Goal: Information Seeking & Learning: Learn about a topic

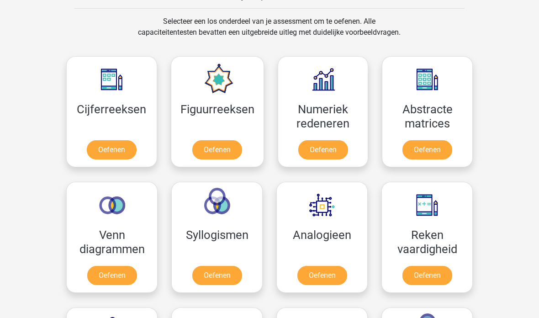
scroll to position [372, 0]
click at [107, 158] on link "Oefenen" at bounding box center [111, 152] width 52 height 20
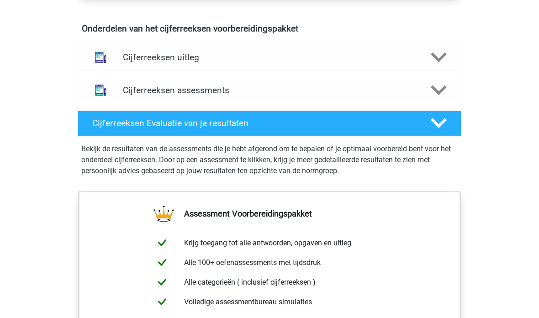
scroll to position [535, 0]
click at [436, 70] on div "Cijferreeksen uitleg" at bounding box center [270, 58] width 384 height 26
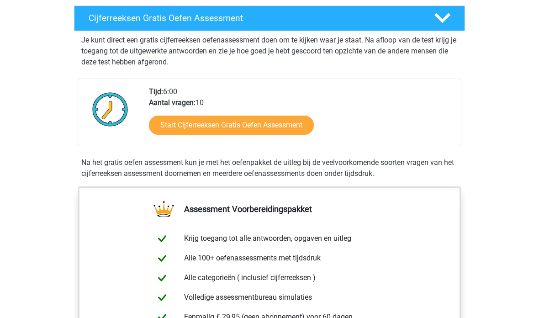
scroll to position [156, 0]
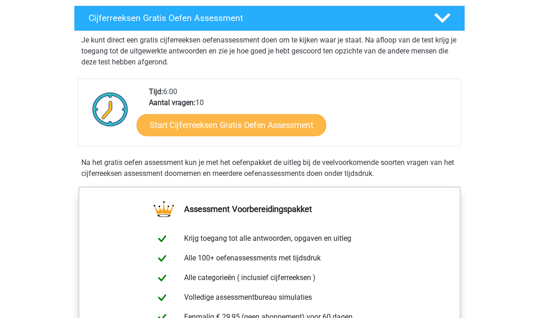
click at [195, 136] on link "Start Cijferreeksen Gratis Oefen Assessment" at bounding box center [232, 125] width 190 height 22
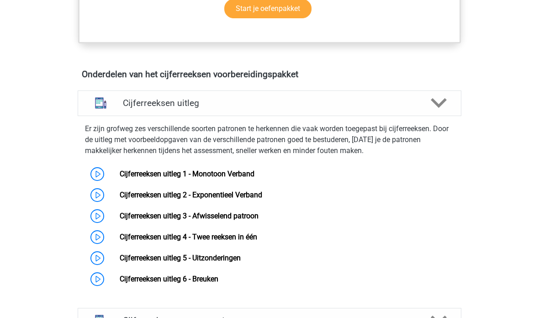
scroll to position [518, 0]
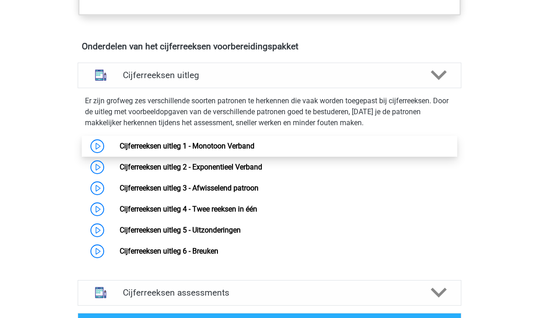
click at [120, 150] on link "Cijferreeksen uitleg 1 - Monotoon Verband" at bounding box center [187, 146] width 135 height 9
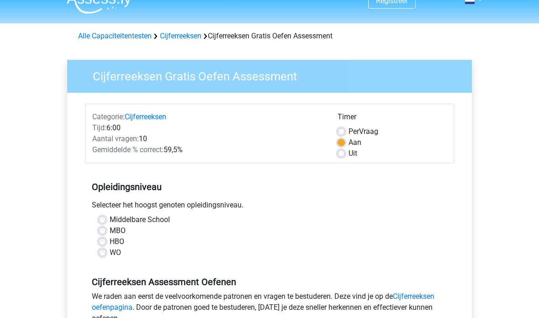
scroll to position [15, 0]
click at [110, 228] on label "MBO" at bounding box center [118, 230] width 16 height 11
click at [106, 228] on input "MBO" at bounding box center [102, 229] width 7 height 9
radio input "true"
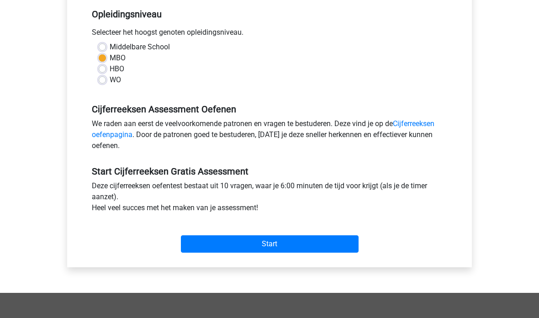
scroll to position [190, 0]
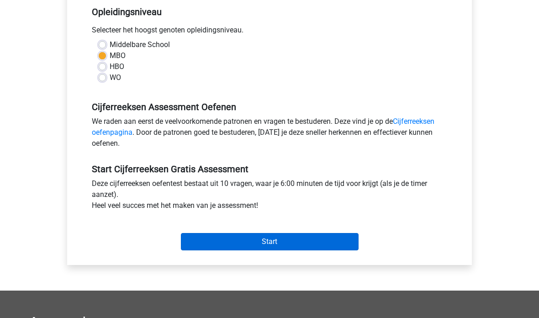
click at [240, 243] on input "Start" at bounding box center [270, 241] width 178 height 17
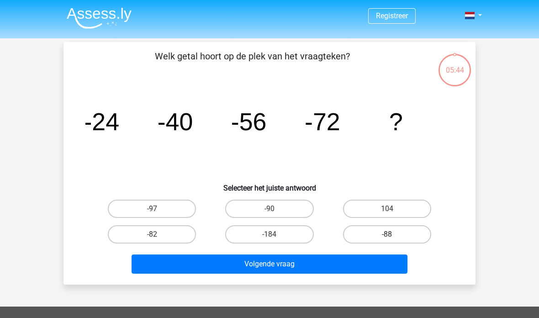
click at [372, 235] on label "-88" at bounding box center [387, 234] width 88 height 18
click at [387, 235] on input "-88" at bounding box center [390, 237] width 6 height 6
radio input "true"
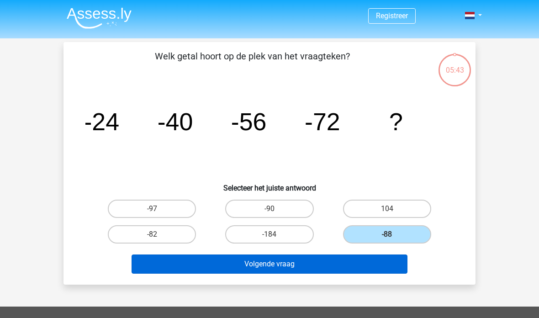
click at [351, 264] on button "Volgende vraag" at bounding box center [270, 263] width 276 height 19
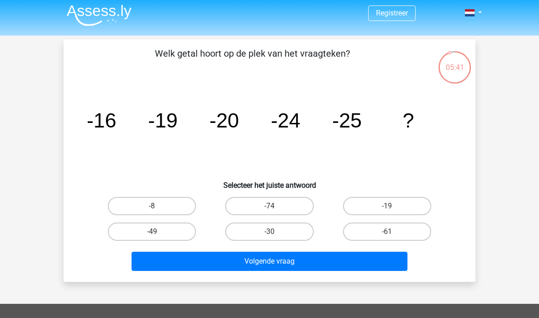
scroll to position [1, 0]
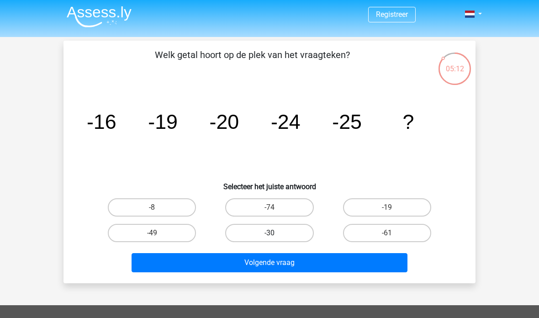
click at [279, 231] on label "-30" at bounding box center [269, 233] width 88 height 18
click at [275, 233] on input "-30" at bounding box center [272, 236] width 6 height 6
radio input "true"
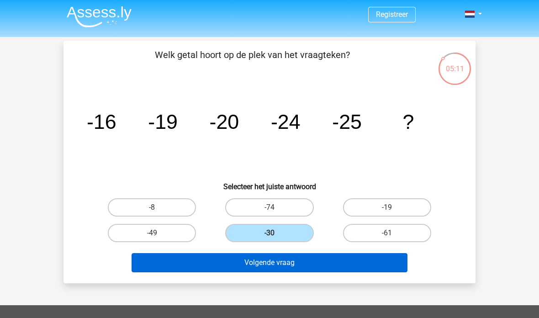
click at [281, 263] on button "Volgende vraag" at bounding box center [270, 262] width 276 height 19
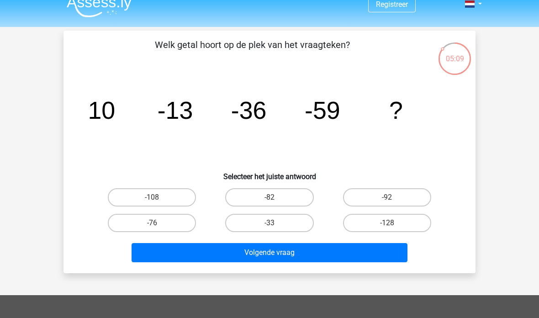
scroll to position [9, 0]
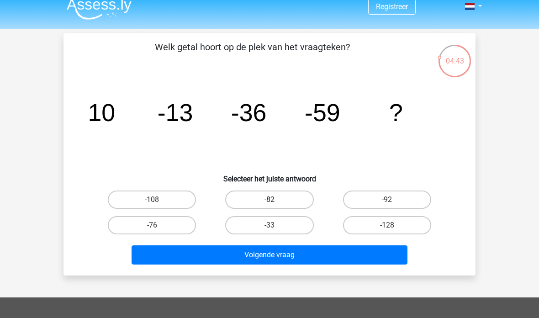
click at [275, 207] on label "-82" at bounding box center [269, 199] width 88 height 18
click at [275, 206] on input "-82" at bounding box center [272, 203] width 6 height 6
radio input "true"
click at [275, 205] on input "-82" at bounding box center [272, 203] width 6 height 6
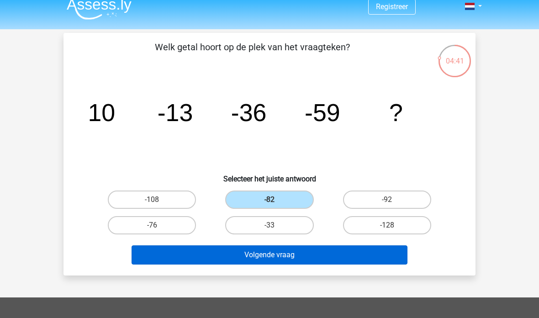
click at [291, 250] on button "Volgende vraag" at bounding box center [270, 254] width 276 height 19
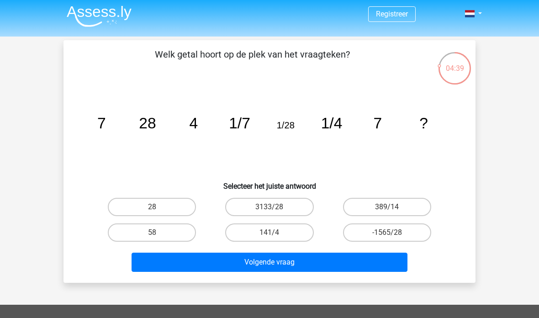
scroll to position [8, 0]
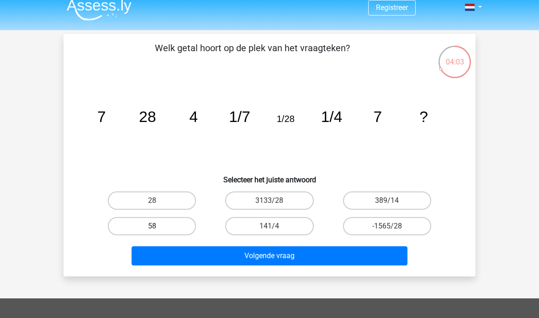
click at [152, 225] on label "58" at bounding box center [152, 226] width 88 height 18
click at [152, 226] on input "58" at bounding box center [155, 229] width 6 height 6
radio input "true"
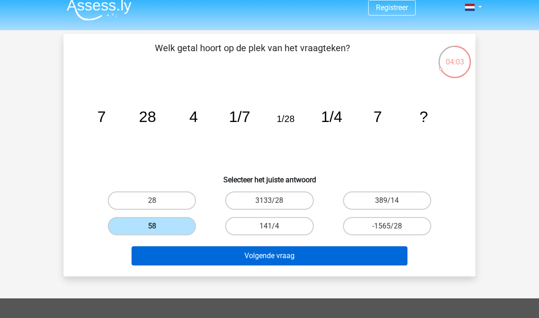
click at [192, 254] on button "Volgende vraag" at bounding box center [270, 255] width 276 height 19
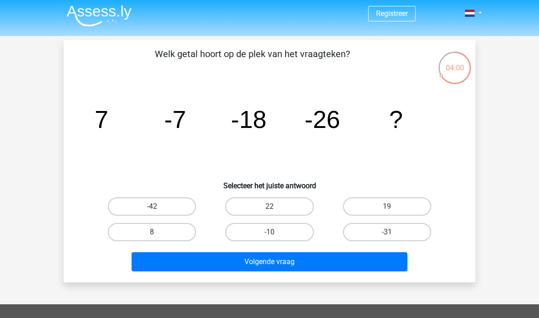
scroll to position [0, 0]
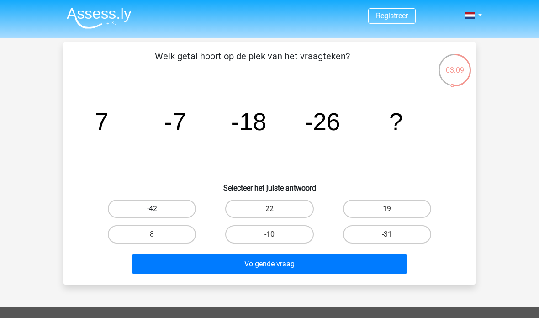
click at [135, 206] on label "-42" at bounding box center [152, 209] width 88 height 18
click at [152, 209] on input "-42" at bounding box center [155, 212] width 6 height 6
radio input "true"
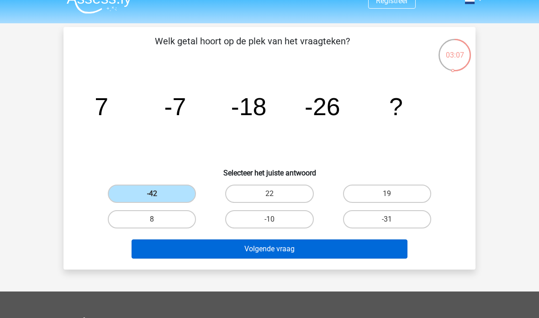
click at [240, 256] on button "Volgende vraag" at bounding box center [270, 248] width 276 height 19
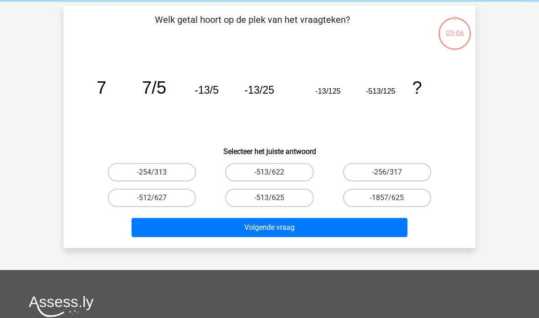
scroll to position [42, 0]
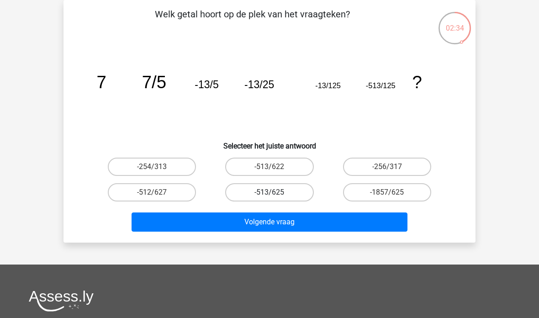
click at [251, 188] on label "-513/625" at bounding box center [269, 192] width 88 height 18
click at [269, 192] on input "-513/625" at bounding box center [272, 195] width 6 height 6
radio input "true"
click at [153, 175] on label "-254/313" at bounding box center [152, 167] width 88 height 18
click at [153, 173] on input "-254/313" at bounding box center [155, 170] width 6 height 6
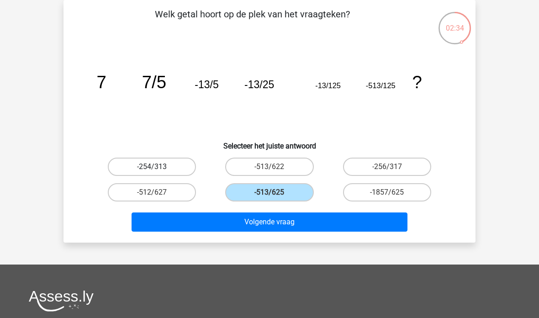
radio input "true"
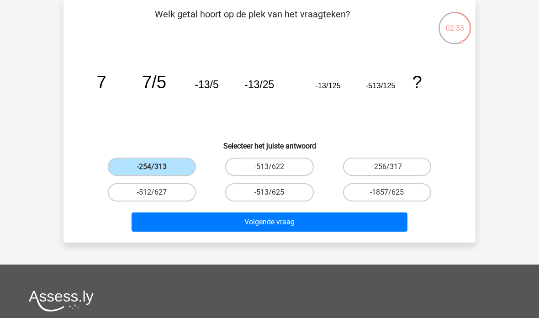
click at [235, 195] on label "-513/625" at bounding box center [269, 192] width 88 height 18
click at [269, 195] on input "-513/625" at bounding box center [272, 195] width 6 height 6
radio input "true"
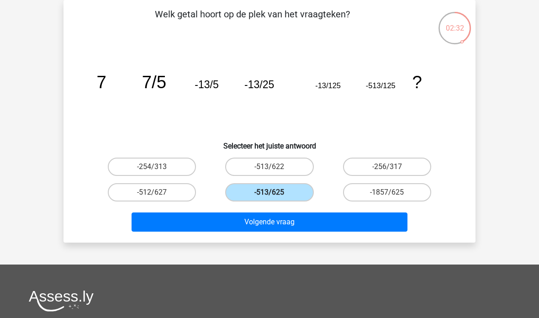
click at [252, 219] on button "Volgende vraag" at bounding box center [270, 221] width 276 height 19
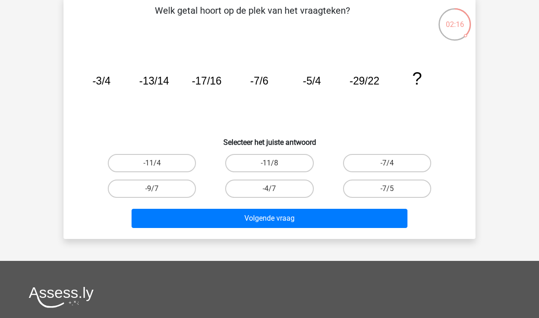
scroll to position [0, 0]
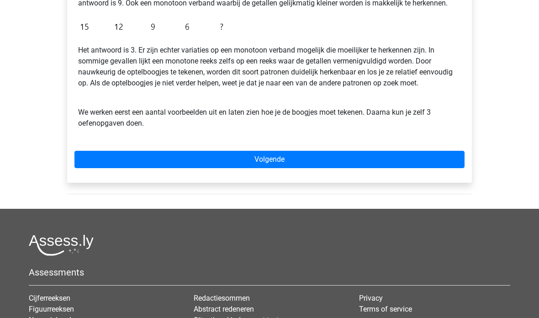
scroll to position [259, 0]
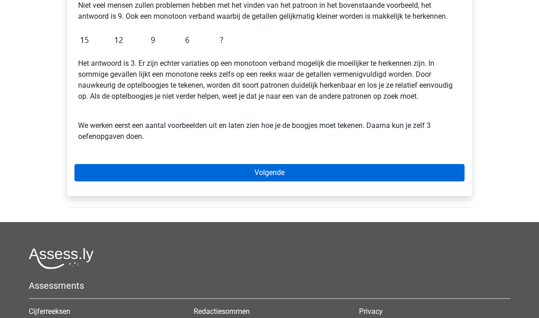
click at [97, 174] on link "Volgende" at bounding box center [269, 172] width 390 height 17
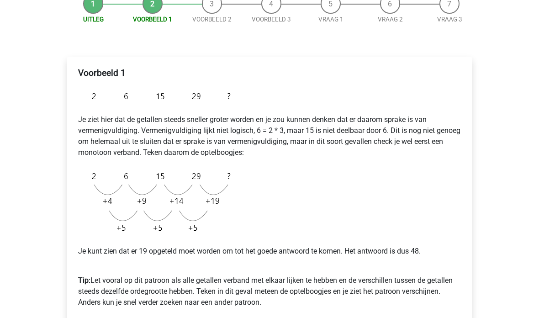
scroll to position [96, 0]
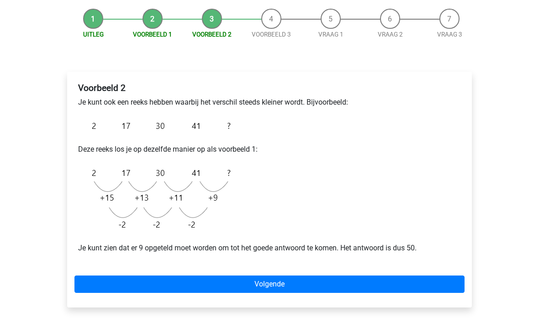
scroll to position [107, 0]
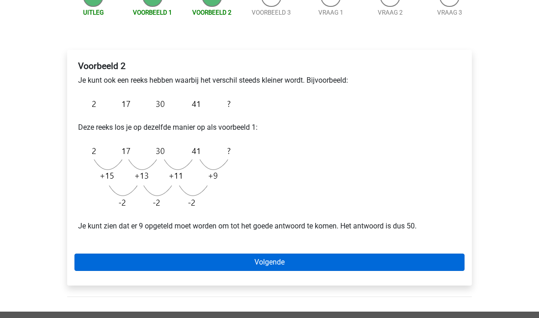
click at [101, 262] on link "Volgende" at bounding box center [269, 262] width 390 height 17
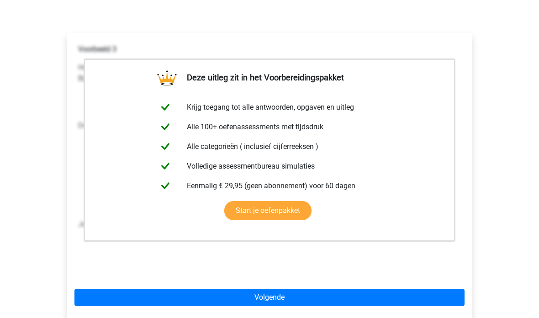
scroll to position [140, 0]
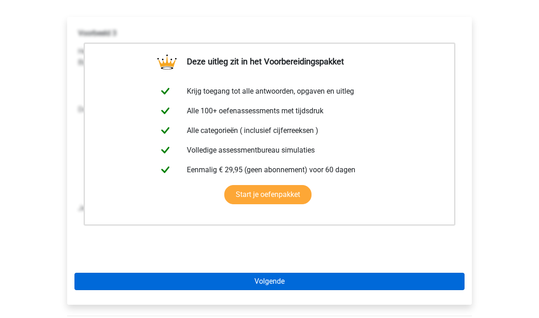
click at [94, 280] on link "Volgende" at bounding box center [269, 281] width 390 height 17
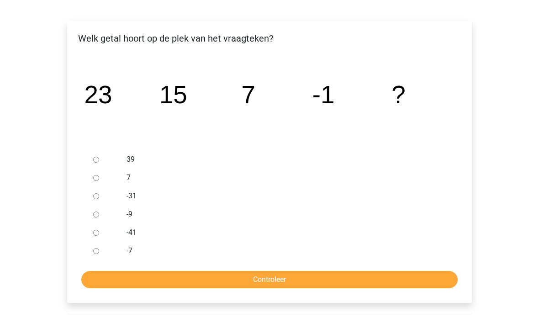
scroll to position [137, 0]
click at [95, 217] on input "-9" at bounding box center [96, 214] width 6 height 6
radio input "true"
click at [99, 282] on input "Controleer" at bounding box center [269, 279] width 376 height 17
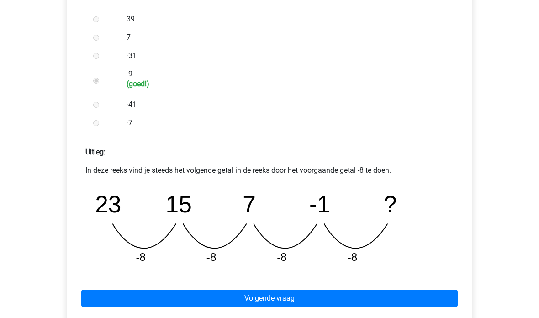
scroll to position [290, 0]
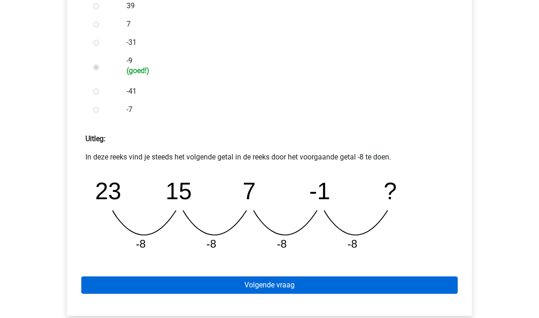
click at [107, 288] on link "Volgende vraag" at bounding box center [269, 285] width 376 height 17
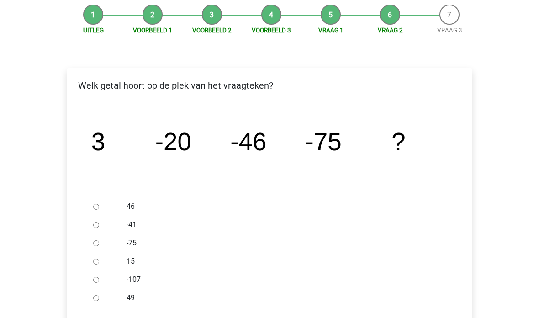
scroll to position [90, 0]
click at [97, 280] on input "-107" at bounding box center [96, 279] width 6 height 6
radio input "true"
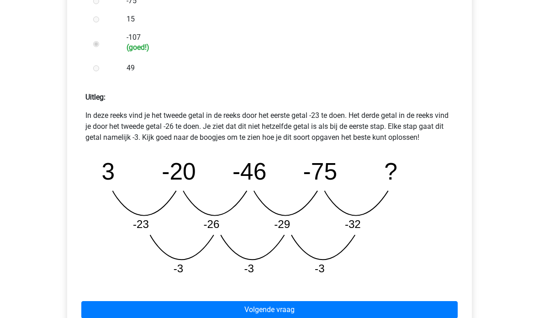
scroll to position [332, 0]
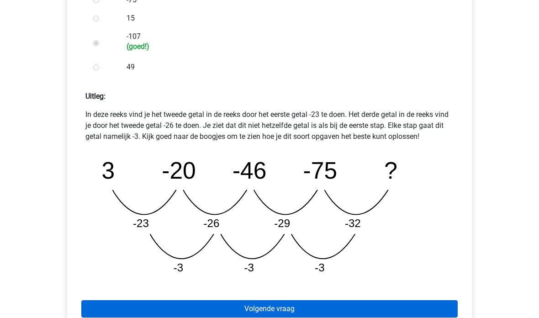
click at [100, 306] on link "Volgende vraag" at bounding box center [269, 309] width 376 height 17
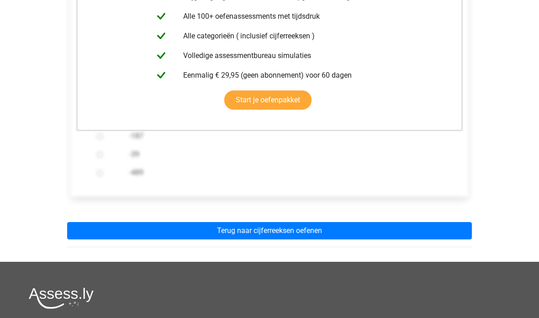
scroll to position [216, 0]
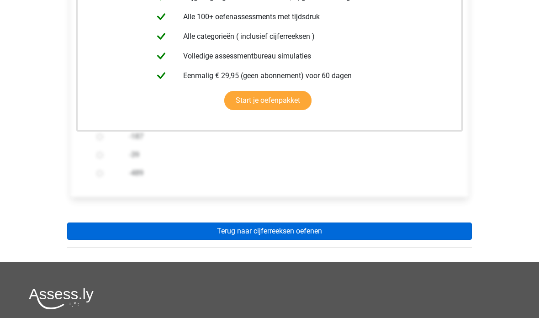
click at [88, 233] on link "Terug naar cijferreeksen oefenen" at bounding box center [269, 230] width 405 height 17
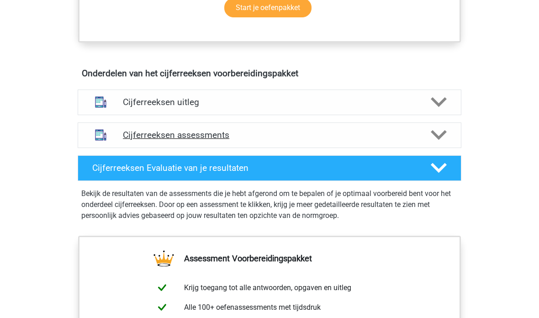
click at [112, 147] on img at bounding box center [100, 135] width 23 height 23
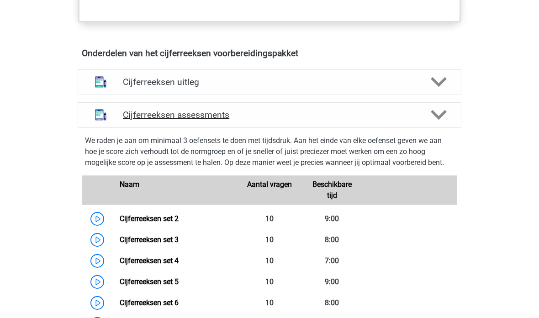
scroll to position [520, 0]
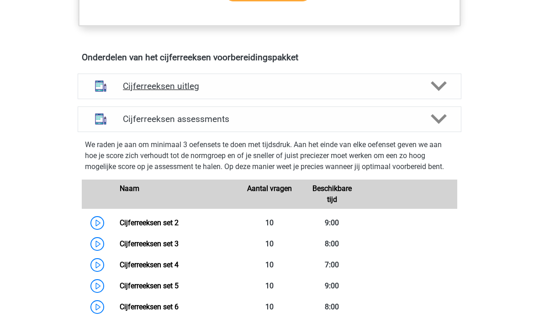
click at [103, 98] on img at bounding box center [100, 86] width 23 height 23
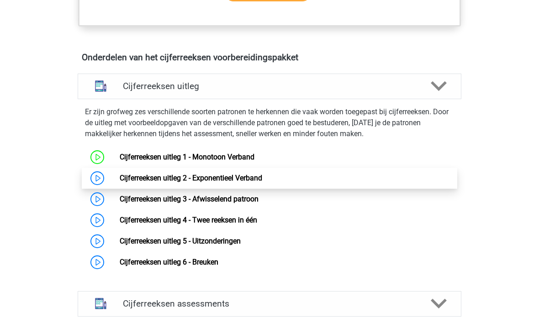
click at [120, 182] on link "Cijferreeksen uitleg 2 - Exponentieel Verband" at bounding box center [191, 178] width 143 height 9
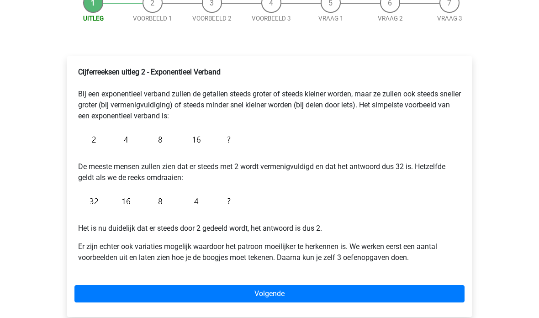
scroll to position [106, 0]
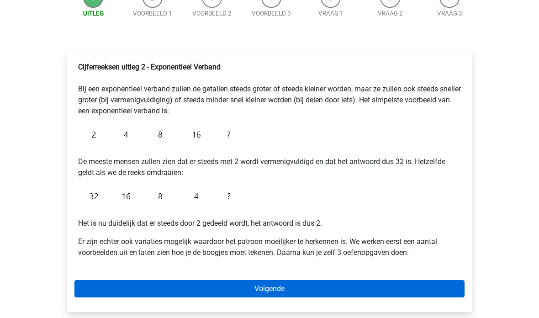
click at [101, 288] on link "Volgende" at bounding box center [269, 288] width 390 height 17
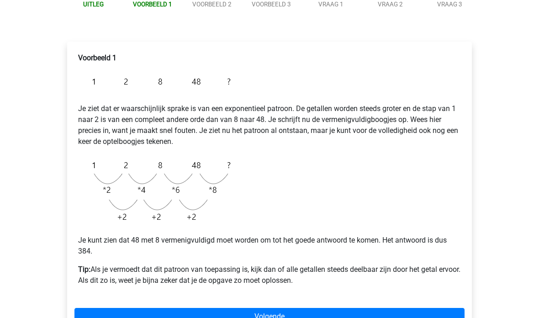
scroll to position [121, 0]
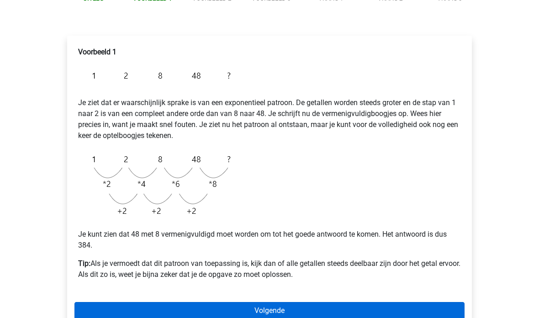
click at [99, 312] on link "Volgende" at bounding box center [269, 310] width 390 height 17
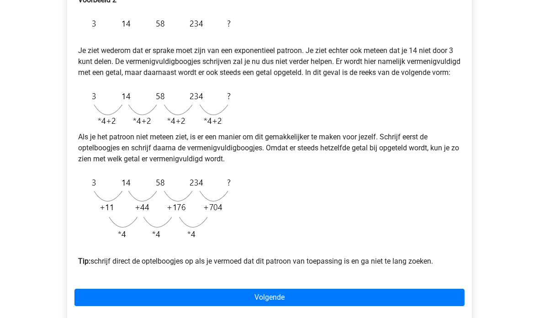
scroll to position [176, 0]
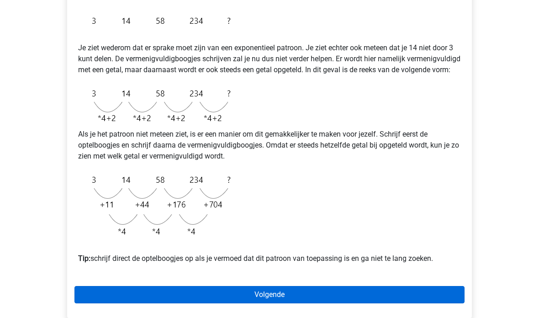
click at [105, 304] on link "Volgende" at bounding box center [269, 294] width 390 height 17
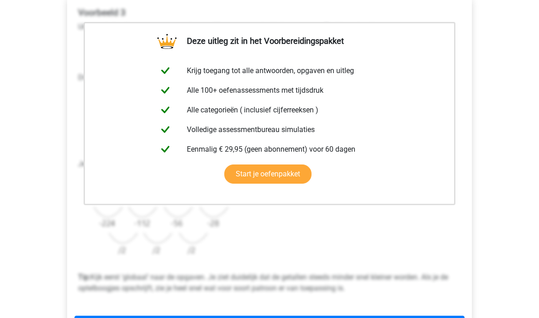
scroll to position [212, 0]
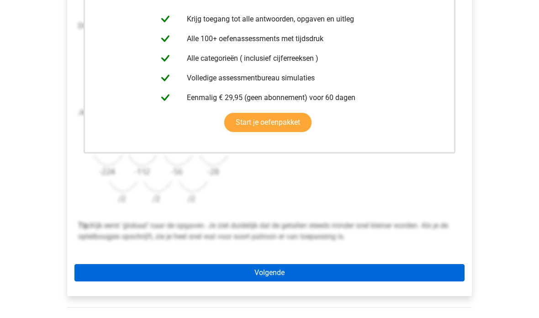
click at [100, 275] on link "Volgende" at bounding box center [269, 272] width 390 height 17
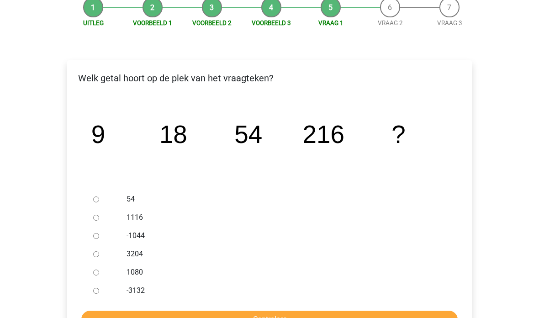
scroll to position [99, 0]
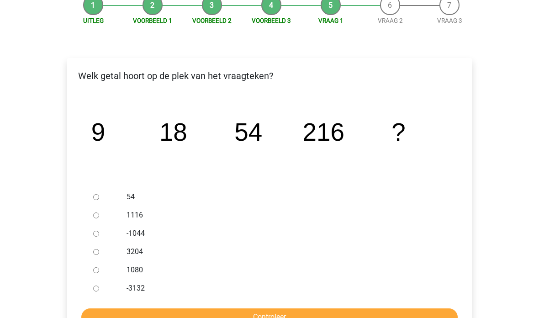
click at [99, 254] on input "3204" at bounding box center [96, 252] width 6 height 6
radio input "true"
click at [95, 249] on input "3204" at bounding box center [96, 252] width 6 height 6
click at [99, 268] on input "1080" at bounding box center [96, 271] width 6 height 6
radio input "true"
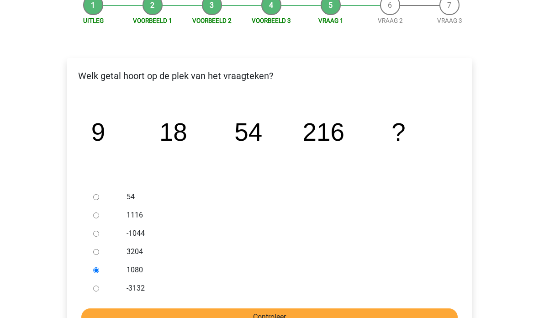
click at [102, 317] on input "Controleer" at bounding box center [269, 317] width 376 height 17
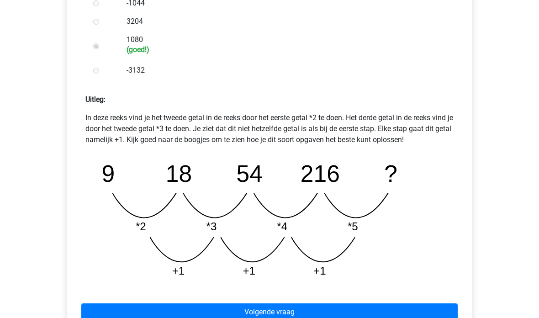
scroll to position [329, 0]
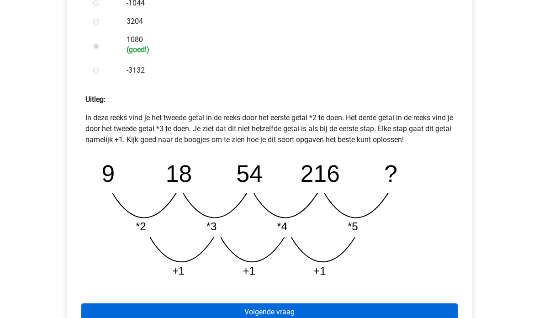
click at [431, 311] on link "Volgende vraag" at bounding box center [269, 311] width 376 height 17
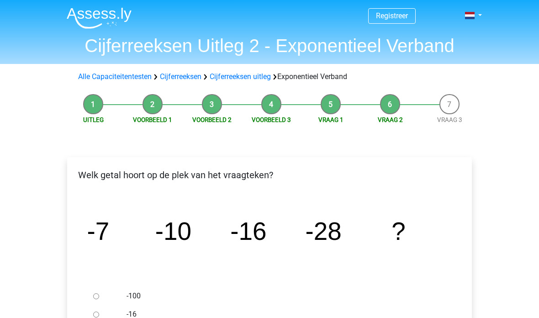
scroll to position [100, 0]
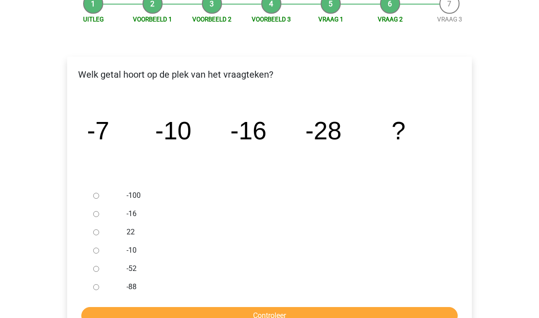
click at [95, 272] on input "-52" at bounding box center [96, 269] width 6 height 6
radio input "true"
click at [103, 314] on input "Controleer" at bounding box center [269, 315] width 376 height 17
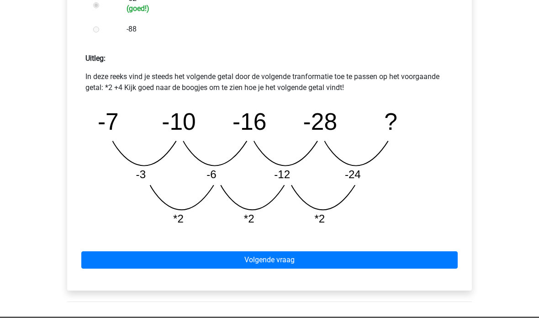
scroll to position [372, 0]
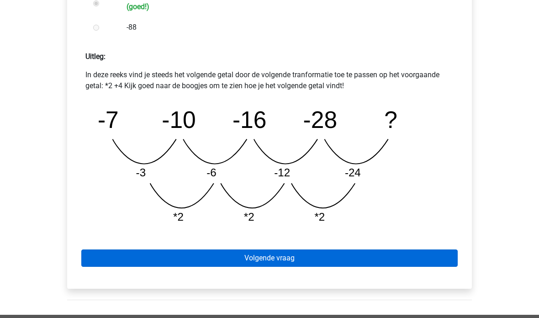
click at [110, 261] on link "Volgende vraag" at bounding box center [269, 258] width 376 height 17
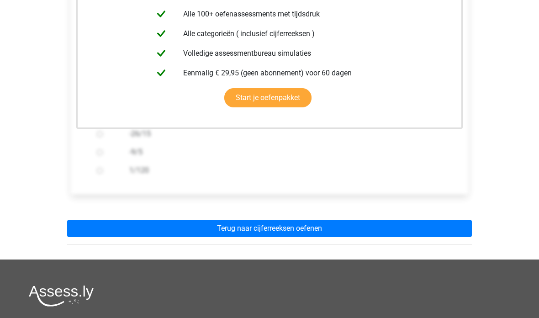
scroll to position [222, 0]
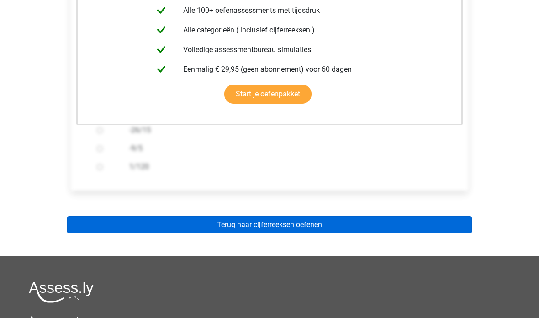
click at [95, 229] on link "Terug naar cijferreeksen oefenen" at bounding box center [269, 225] width 405 height 17
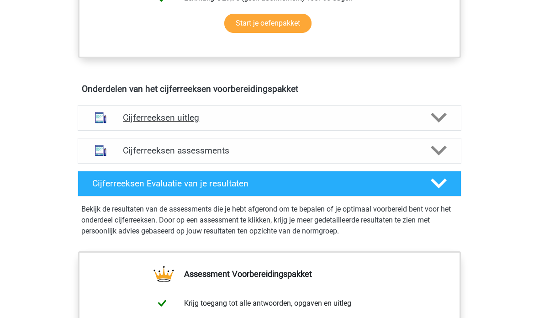
click at [123, 123] on h4 "Cijferreeksen uitleg" at bounding box center [269, 118] width 293 height 11
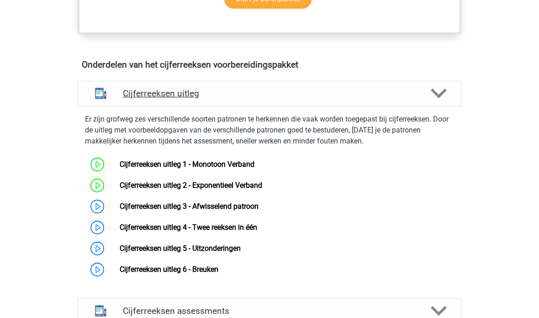
scroll to position [500, 0]
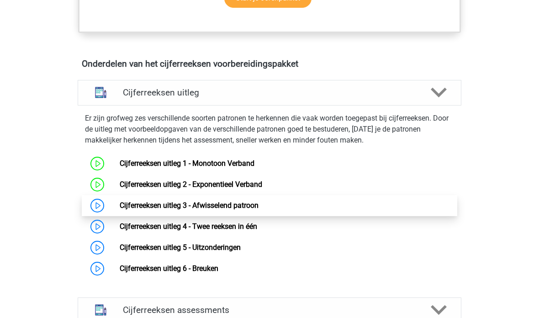
click at [120, 210] on link "Cijferreeksen uitleg 3 - Afwisselend patroon" at bounding box center [189, 205] width 139 height 9
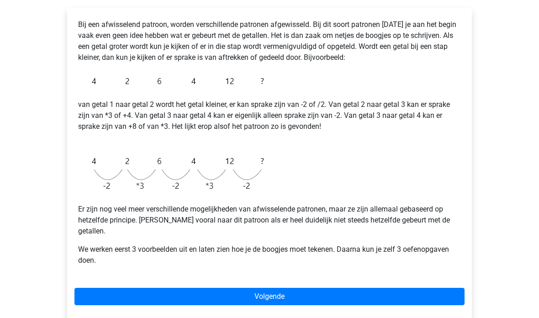
scroll to position [149, 0]
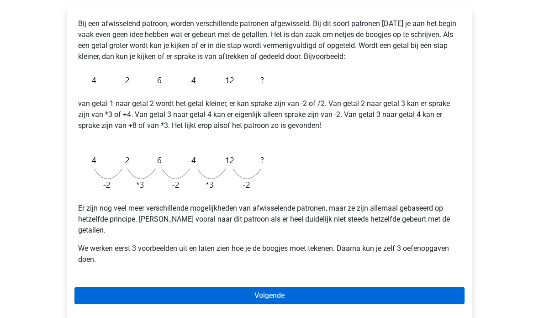
click at [100, 287] on link "Volgende" at bounding box center [269, 295] width 390 height 17
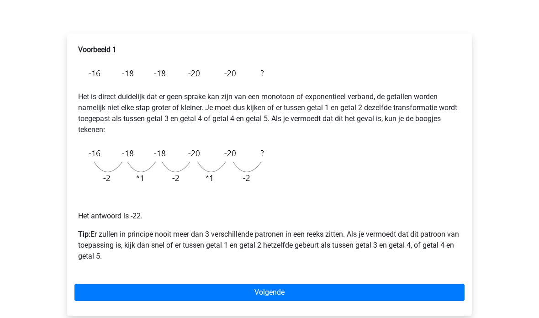
scroll to position [126, 0]
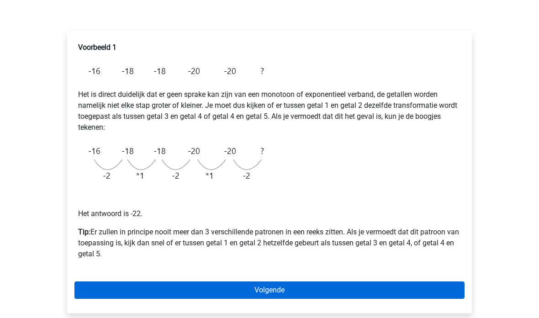
click at [103, 289] on link "Volgende" at bounding box center [269, 290] width 390 height 17
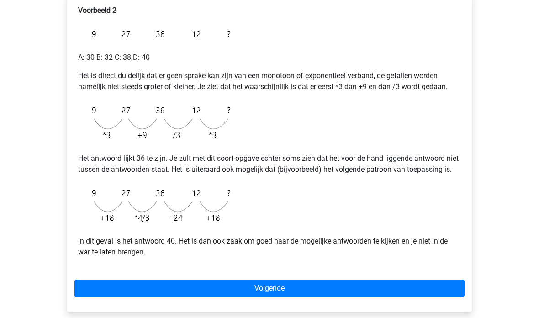
scroll to position [158, 0]
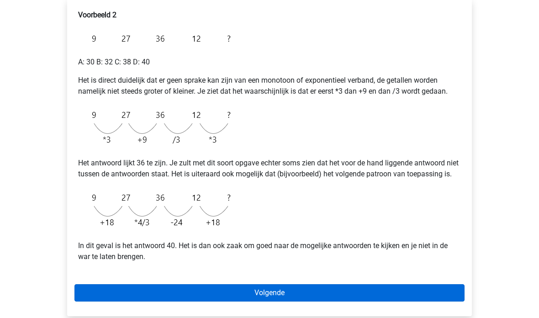
click at [101, 302] on link "Volgende" at bounding box center [269, 293] width 390 height 17
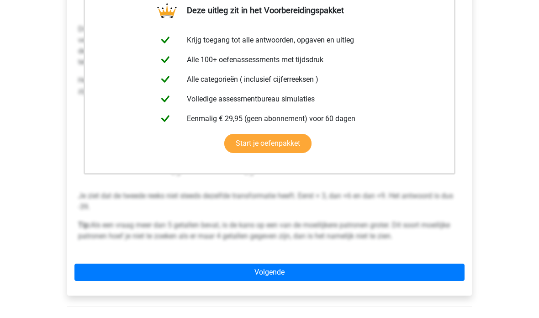
scroll to position [191, 0]
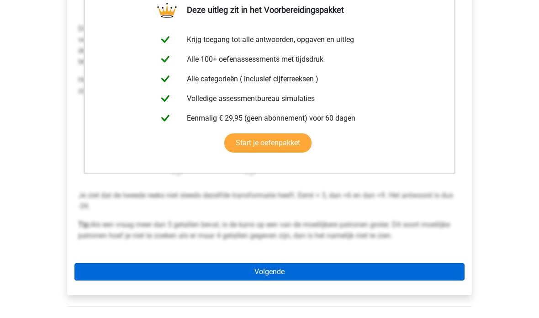
click at [95, 268] on link "Volgende" at bounding box center [269, 272] width 390 height 17
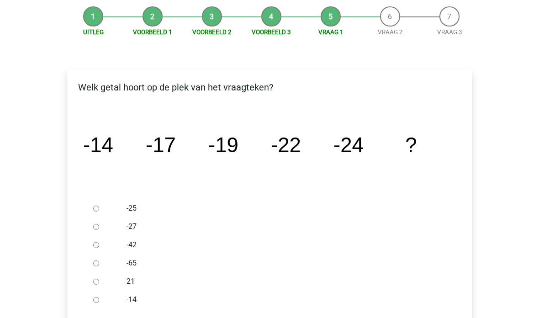
scroll to position [88, 0]
click at [96, 227] on input "-27" at bounding box center [96, 227] width 6 height 6
radio input "true"
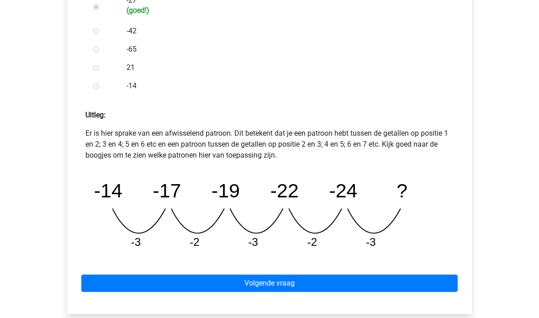
scroll to position [323, 0]
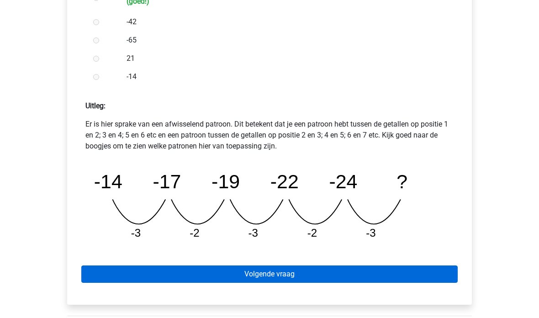
click at [110, 274] on link "Volgende vraag" at bounding box center [269, 273] width 376 height 17
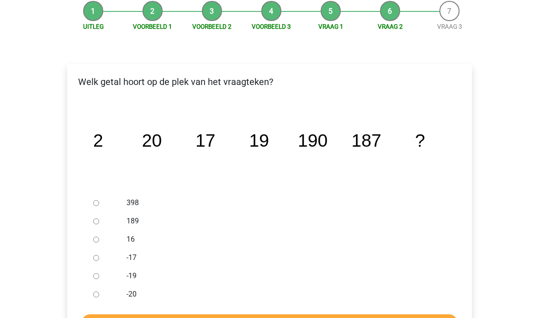
scroll to position [99, 0]
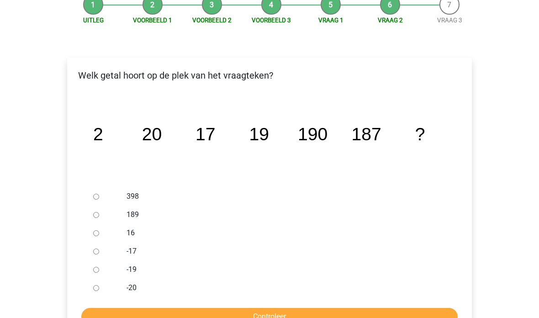
click at [98, 217] on input "189" at bounding box center [96, 215] width 6 height 6
radio input "true"
click at [111, 315] on input "Controleer" at bounding box center [269, 316] width 376 height 17
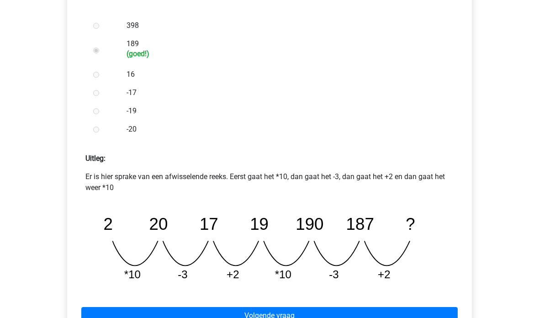
scroll to position [272, 0]
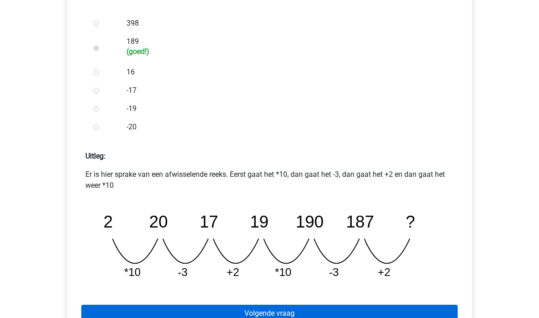
click at [108, 317] on link "Volgende vraag" at bounding box center [269, 313] width 376 height 17
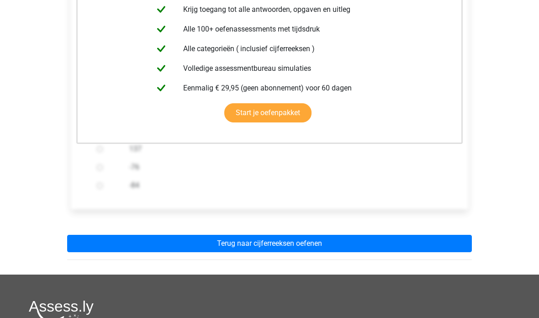
scroll to position [254, 0]
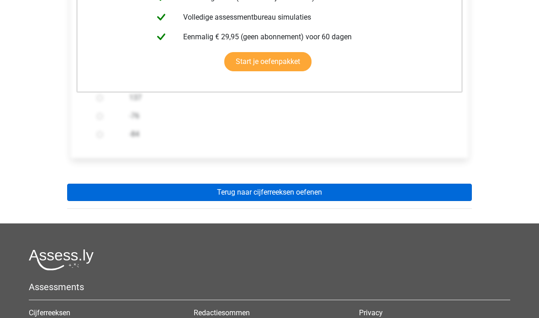
click at [100, 194] on link "Terug naar cijferreeksen oefenen" at bounding box center [269, 192] width 405 height 17
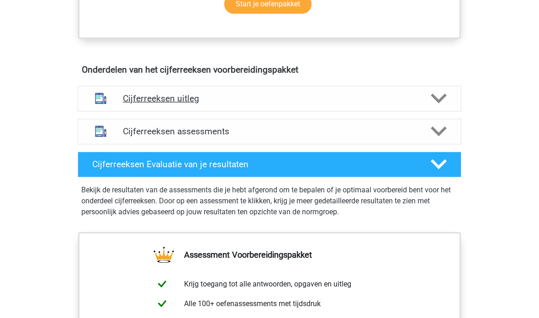
click at [129, 104] on h4 "Cijferreeksen uitleg" at bounding box center [269, 99] width 293 height 11
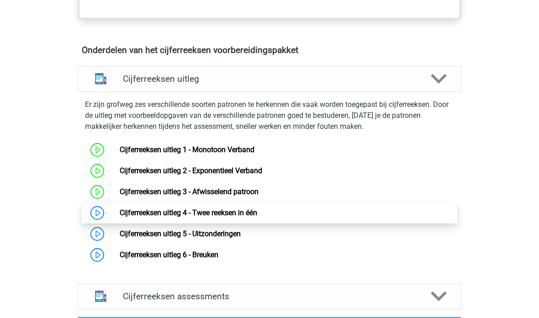
scroll to position [514, 0]
click at [120, 217] on link "Cijferreeksen uitleg 4 - Twee reeksen in één" at bounding box center [188, 212] width 137 height 9
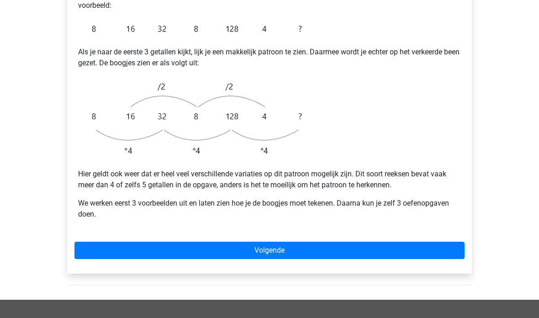
scroll to position [280, 0]
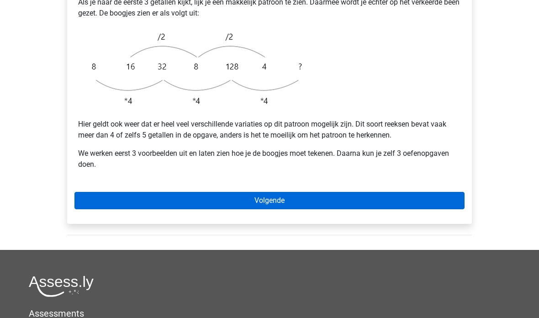
click at [102, 192] on link "Volgende" at bounding box center [269, 200] width 390 height 17
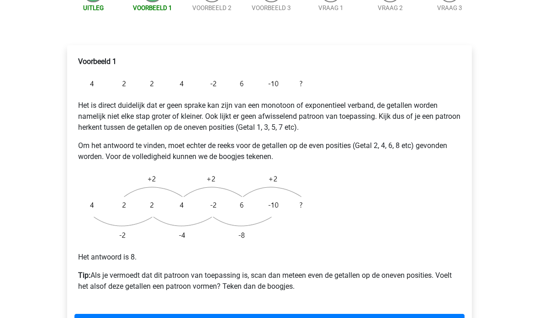
scroll to position [117, 0]
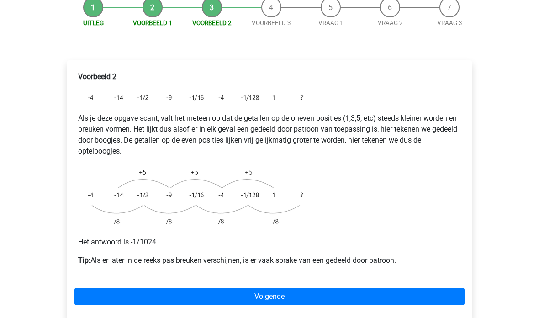
scroll to position [119, 0]
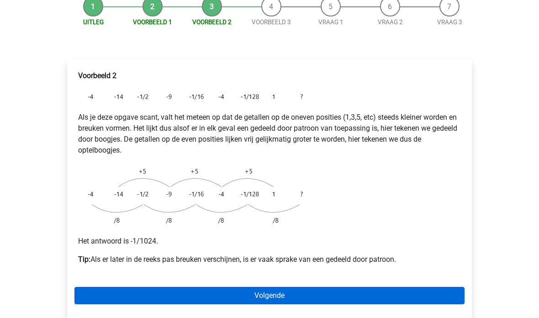
click at [94, 287] on link "Volgende" at bounding box center [269, 295] width 390 height 17
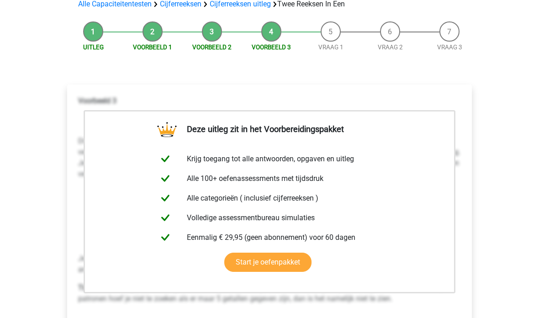
scroll to position [152, 0]
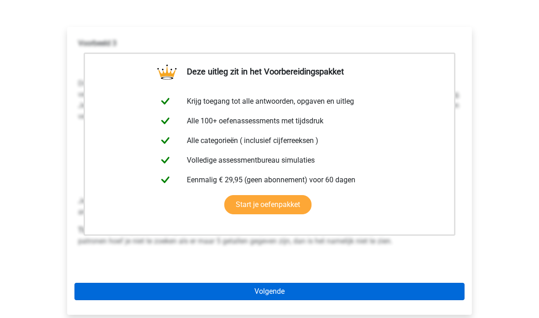
click at [95, 283] on link "Volgende" at bounding box center [269, 291] width 390 height 17
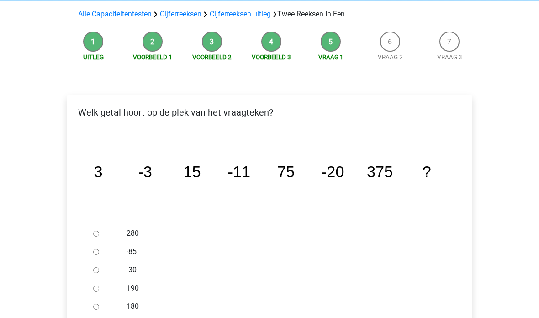
scroll to position [85, 0]
click at [94, 267] on input "-30" at bounding box center [96, 270] width 6 height 6
radio input "true"
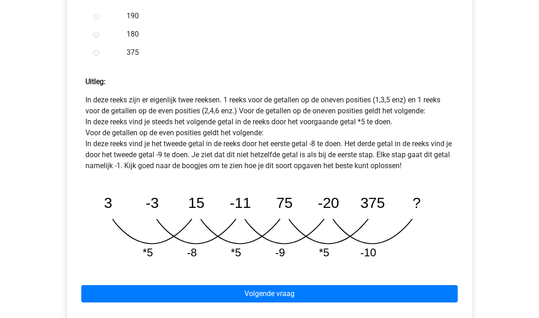
scroll to position [421, 0]
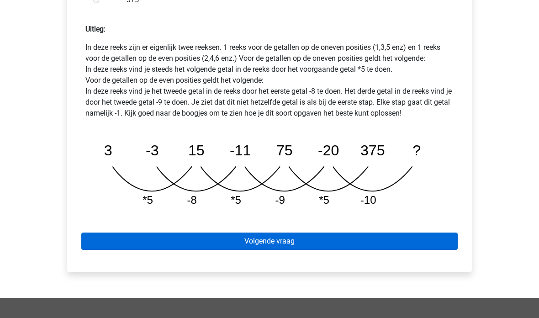
click at [115, 233] on link "Volgende vraag" at bounding box center [269, 241] width 376 height 17
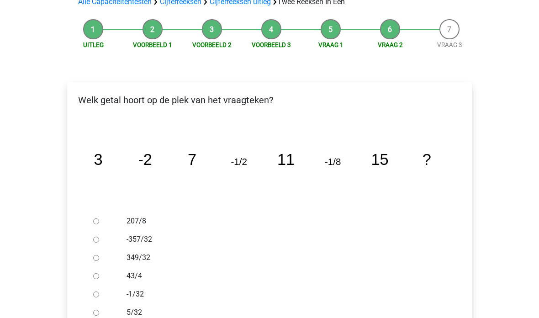
scroll to position [100, 0]
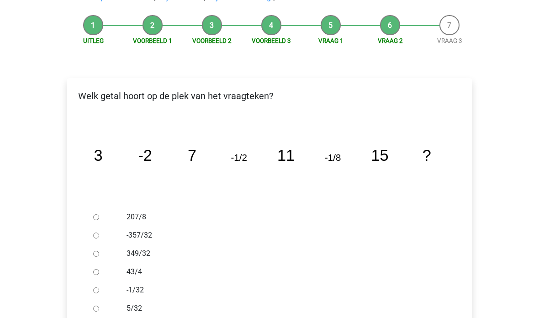
click at [96, 288] on input "-1/32" at bounding box center [96, 291] width 6 height 6
radio input "true"
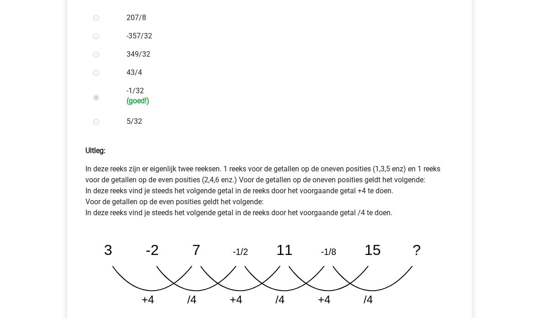
scroll to position [353, 0]
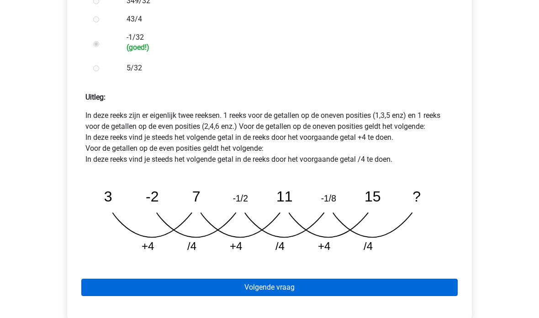
click at [114, 279] on link "Volgende vraag" at bounding box center [269, 287] width 376 height 17
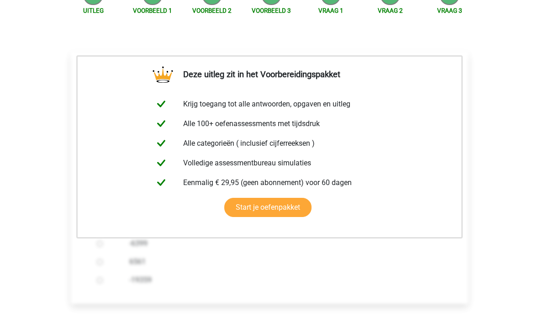
scroll to position [143, 0]
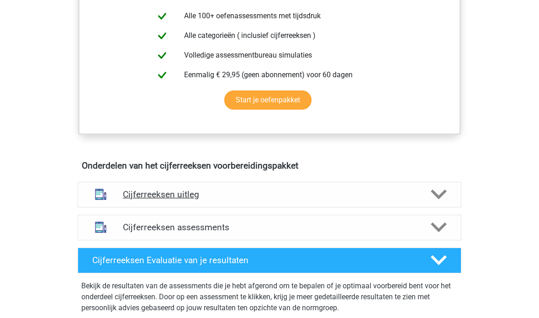
click at [125, 200] on h4 "Cijferreeksen uitleg" at bounding box center [269, 195] width 293 height 11
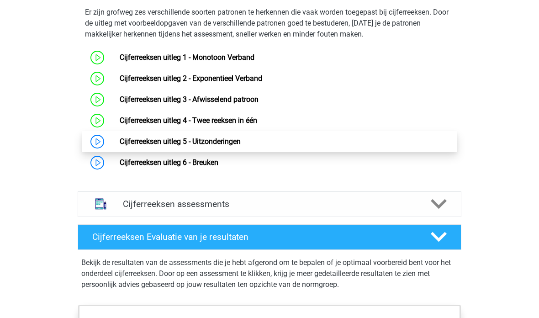
scroll to position [606, 0]
click at [120, 146] on link "Cijferreeksen uitleg 5 - Uitzonderingen" at bounding box center [180, 141] width 121 height 9
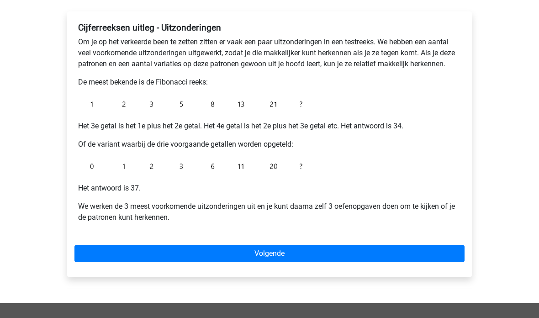
scroll to position [146, 0]
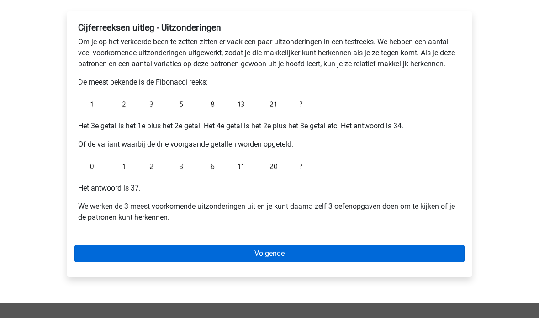
click at [444, 251] on link "Volgende" at bounding box center [269, 253] width 390 height 17
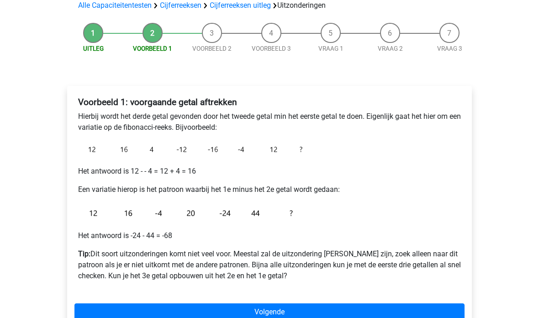
scroll to position [71, 0]
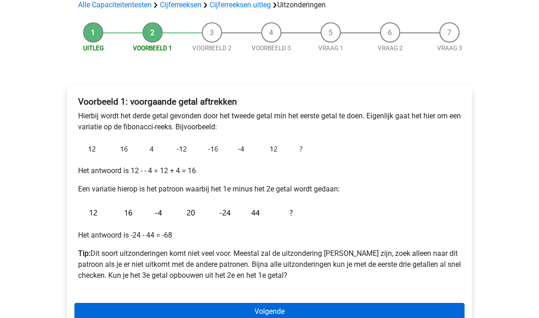
click at [95, 310] on link "Volgende" at bounding box center [269, 311] width 390 height 17
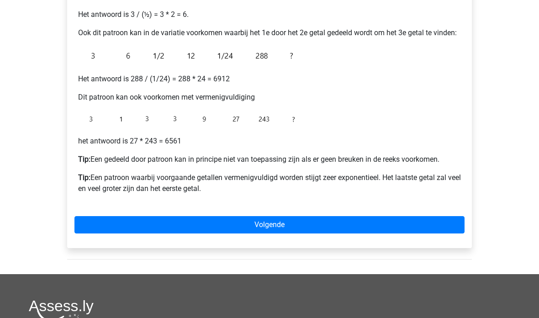
scroll to position [219, 0]
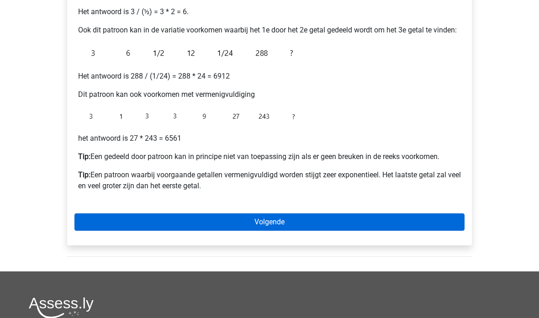
click at [98, 225] on link "Volgende" at bounding box center [269, 222] width 390 height 17
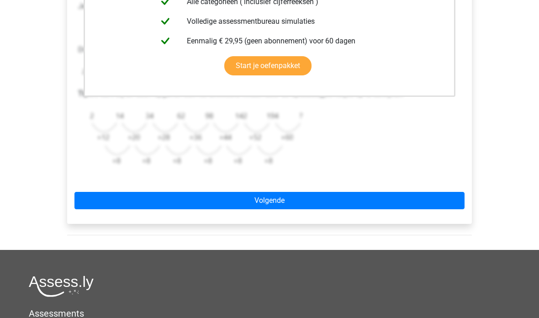
scroll to position [294, 0]
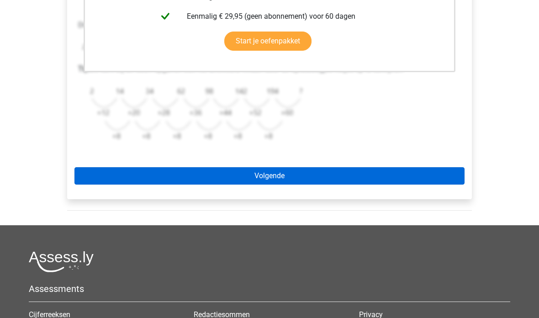
click at [98, 168] on link "Volgende" at bounding box center [269, 175] width 390 height 17
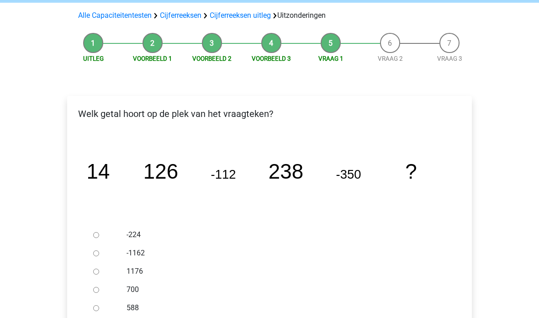
scroll to position [103, 0]
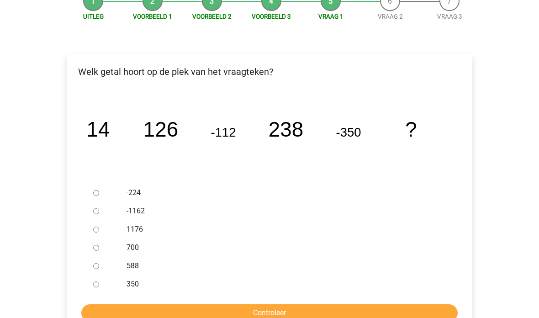
click at [95, 267] on input "588" at bounding box center [96, 266] width 6 height 6
radio input "true"
click at [110, 312] on input "Controleer" at bounding box center [269, 312] width 376 height 17
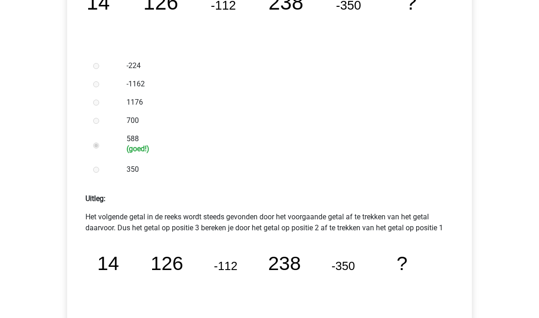
scroll to position [289, 0]
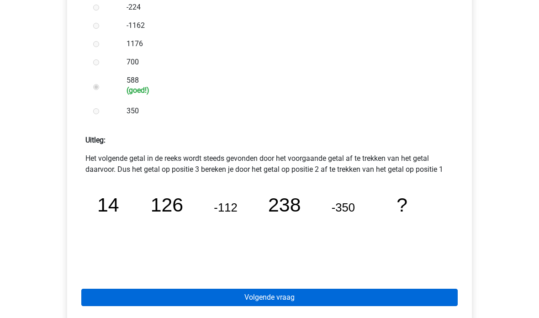
click at [111, 298] on link "Volgende vraag" at bounding box center [269, 297] width 376 height 17
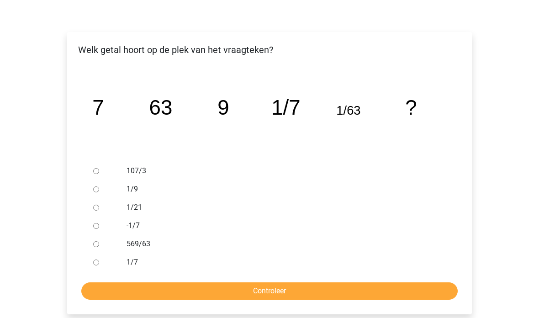
scroll to position [126, 0]
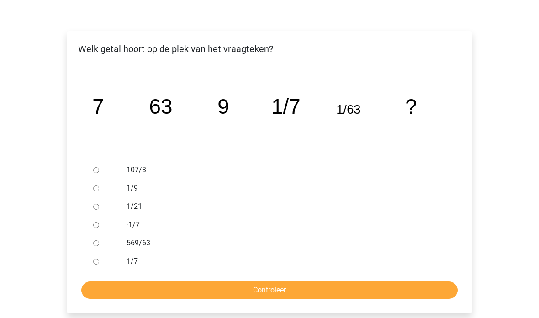
click at [96, 189] on input "1/9" at bounding box center [96, 188] width 6 height 6
radio input "true"
click at [433, 291] on input "Controleer" at bounding box center [269, 289] width 376 height 17
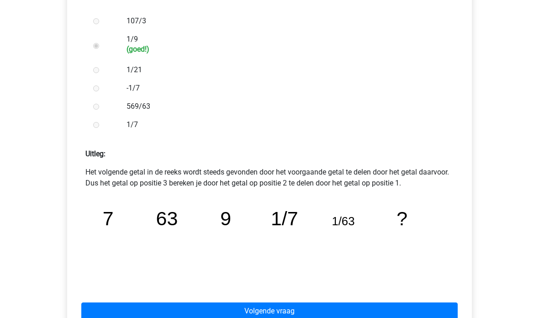
scroll to position [270, 0]
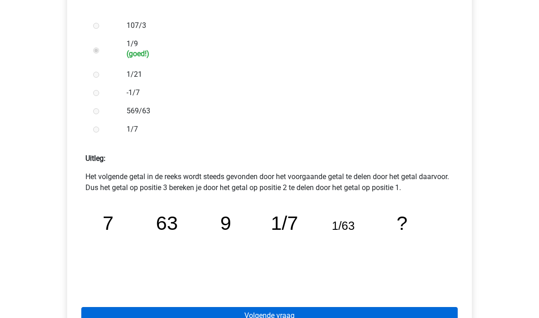
click at [432, 317] on link "Volgende vraag" at bounding box center [269, 315] width 376 height 17
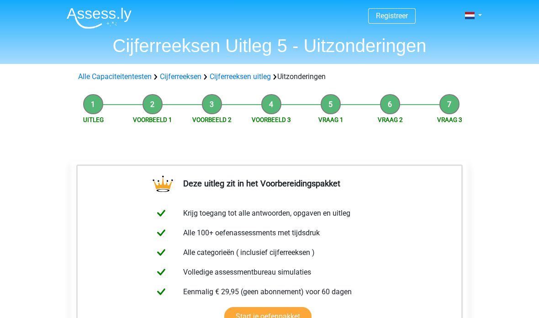
scroll to position [150, 0]
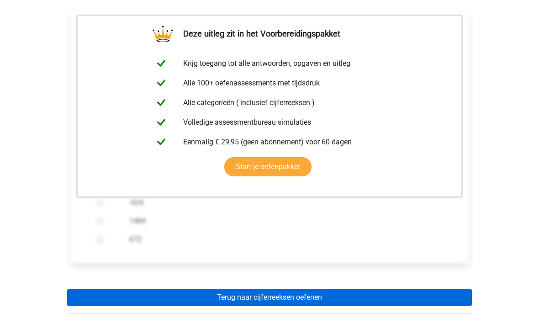
click at [95, 303] on link "Terug naar cijferreeksen oefenen" at bounding box center [269, 297] width 405 height 17
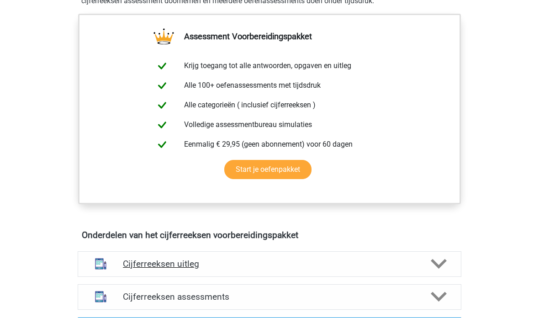
click at [131, 269] on h4 "Cijferreeksen uitleg" at bounding box center [269, 264] width 293 height 11
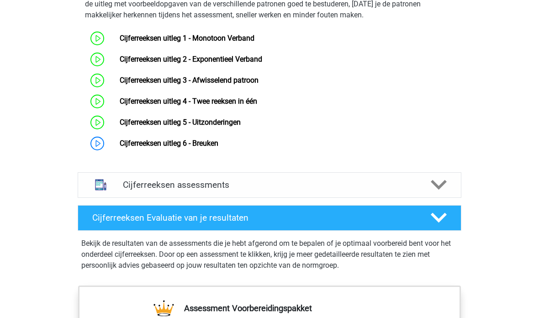
scroll to position [631, 0]
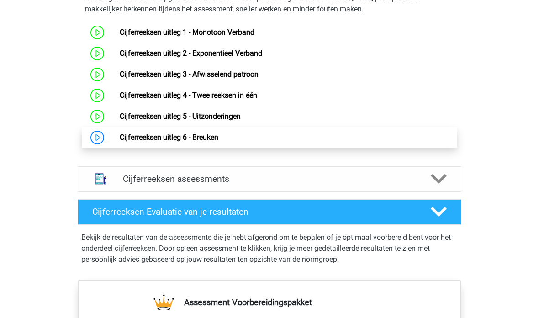
click at [120, 142] on link "Cijferreeksen uitleg 6 - Breuken" at bounding box center [169, 137] width 99 height 9
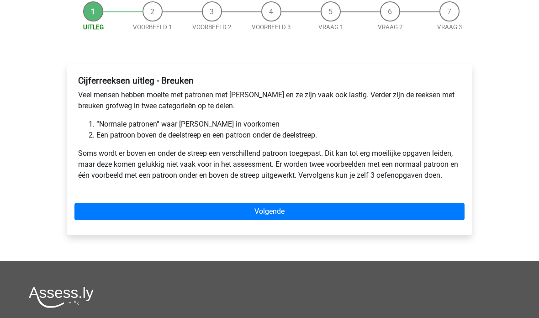
scroll to position [87, 0]
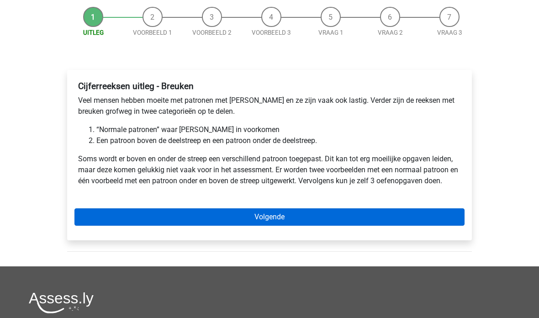
click at [96, 211] on link "Volgende" at bounding box center [269, 217] width 390 height 17
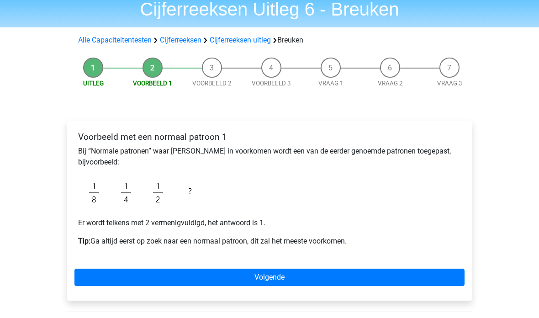
scroll to position [57, 0]
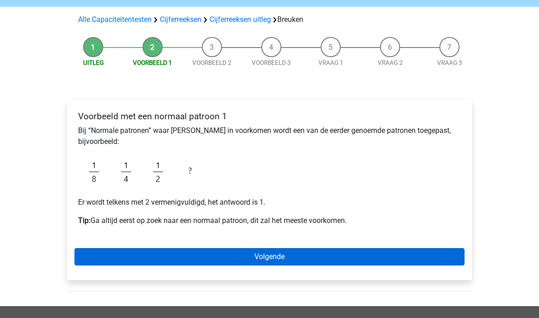
click at [96, 254] on link "Volgende" at bounding box center [269, 256] width 390 height 17
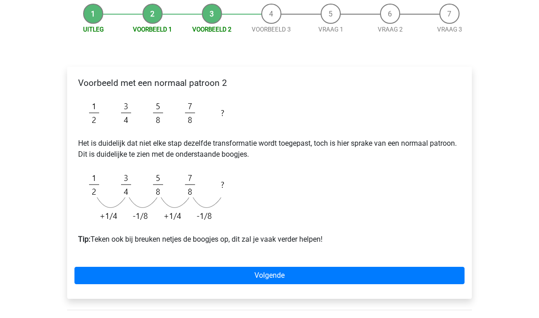
scroll to position [90, 0]
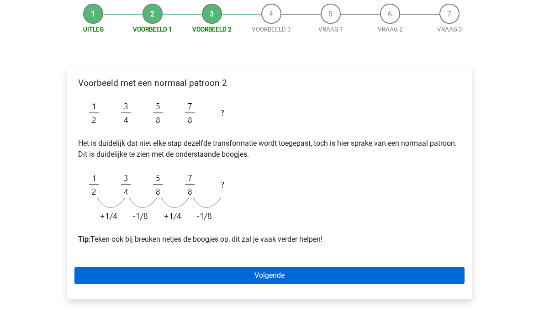
click at [438, 275] on link "Volgende" at bounding box center [269, 275] width 390 height 17
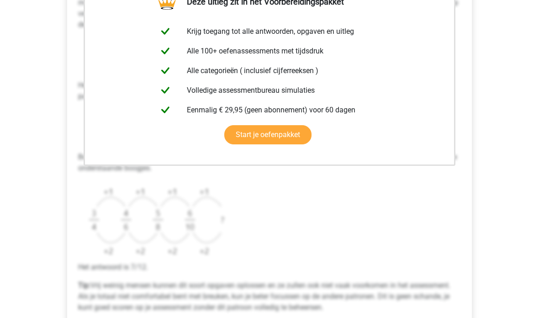
scroll to position [260, 0]
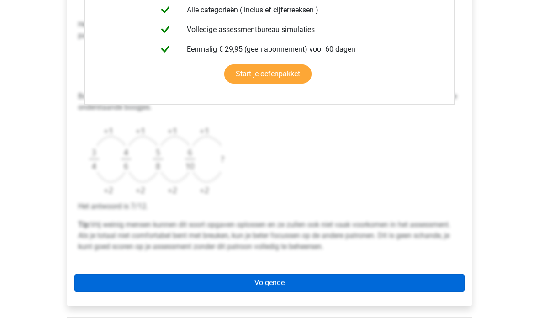
click at [179, 283] on link "Volgende" at bounding box center [269, 283] width 390 height 17
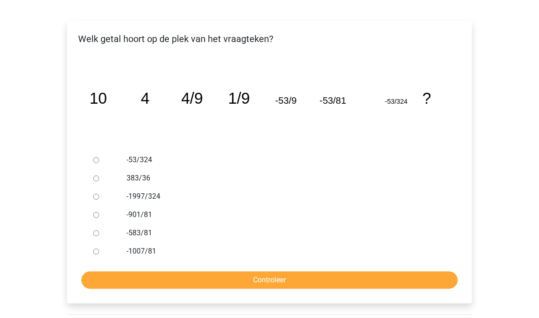
scroll to position [136, 0]
click at [98, 214] on input "-901/81" at bounding box center [96, 215] width 6 height 6
radio input "true"
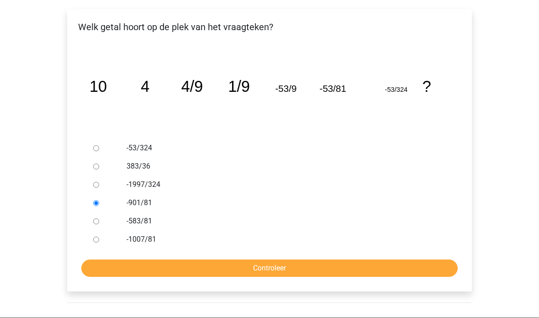
scroll to position [149, 0]
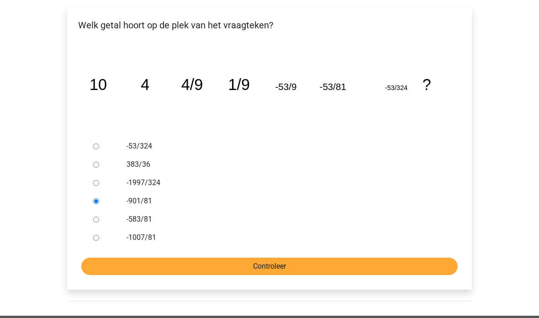
click at [122, 269] on input "Controleer" at bounding box center [269, 266] width 376 height 17
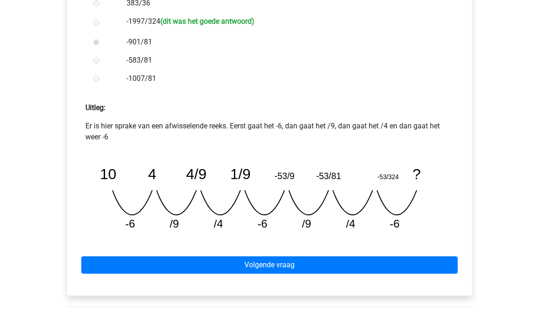
scroll to position [313, 0]
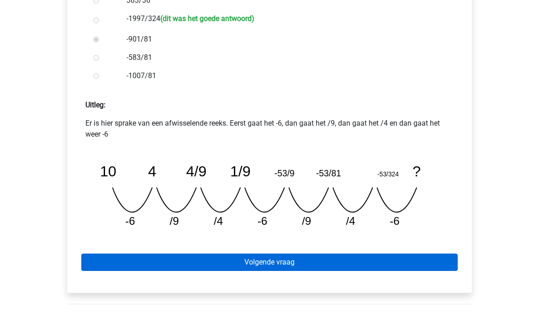
click at [433, 260] on link "Volgende vraag" at bounding box center [269, 262] width 376 height 17
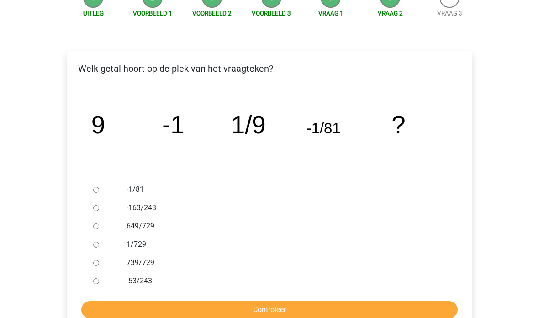
scroll to position [107, 0]
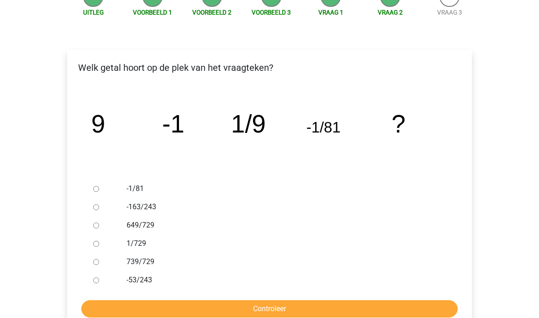
click at [99, 242] on input "1/729" at bounding box center [96, 244] width 6 height 6
radio input "true"
click at [314, 313] on input "Controleer" at bounding box center [269, 309] width 376 height 17
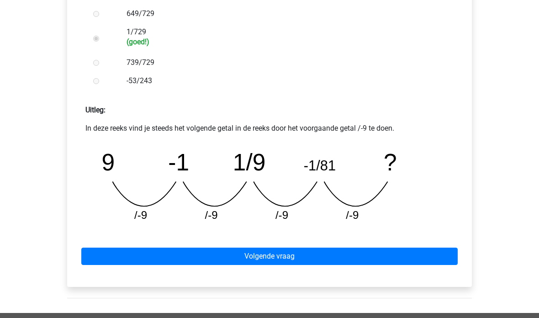
scroll to position [327, 0]
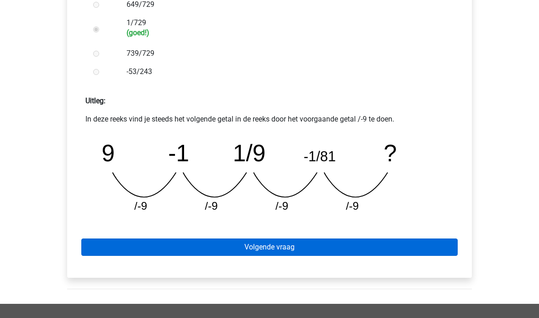
click at [421, 250] on link "Volgende vraag" at bounding box center [269, 247] width 376 height 17
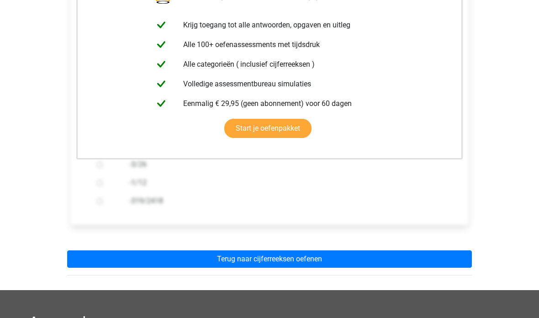
scroll to position [235, 0]
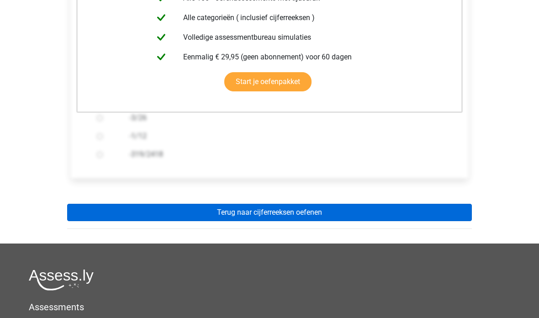
click at [443, 208] on link "Terug naar cijferreeksen oefenen" at bounding box center [269, 212] width 405 height 17
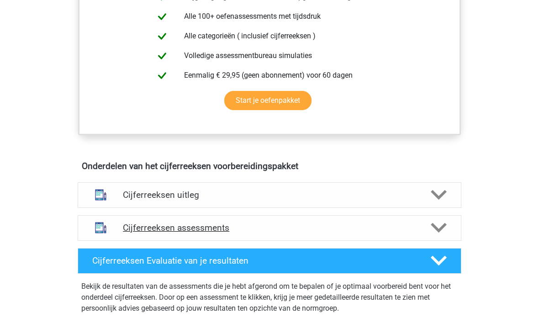
click at [407, 241] on div "Cijferreeksen assessments" at bounding box center [270, 229] width 384 height 26
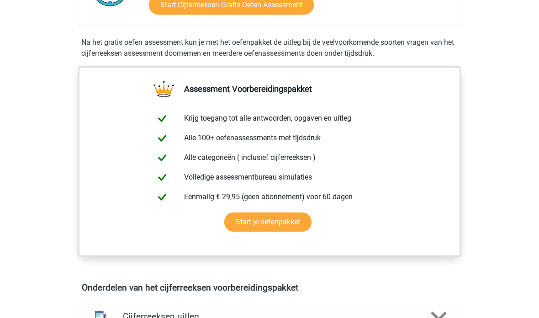
scroll to position [269, 0]
